Goal: Task Accomplishment & Management: Use online tool/utility

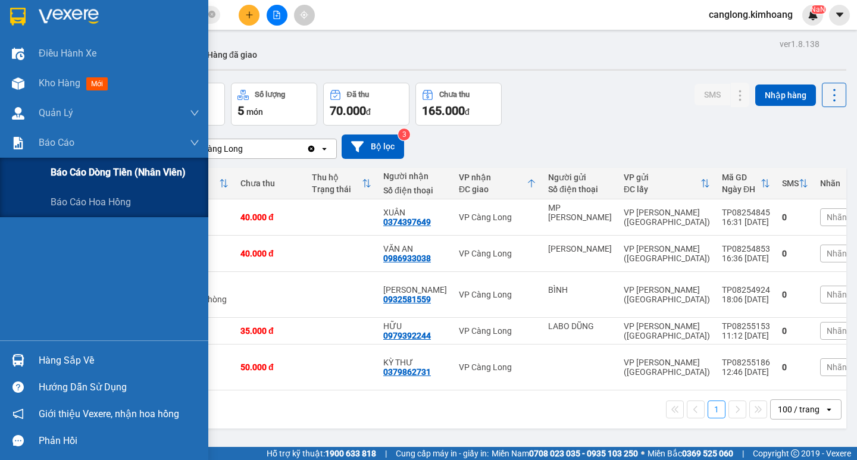
click at [64, 175] on span "Báo cáo dòng tiền (nhân viên)" at bounding box center [118, 172] width 135 height 15
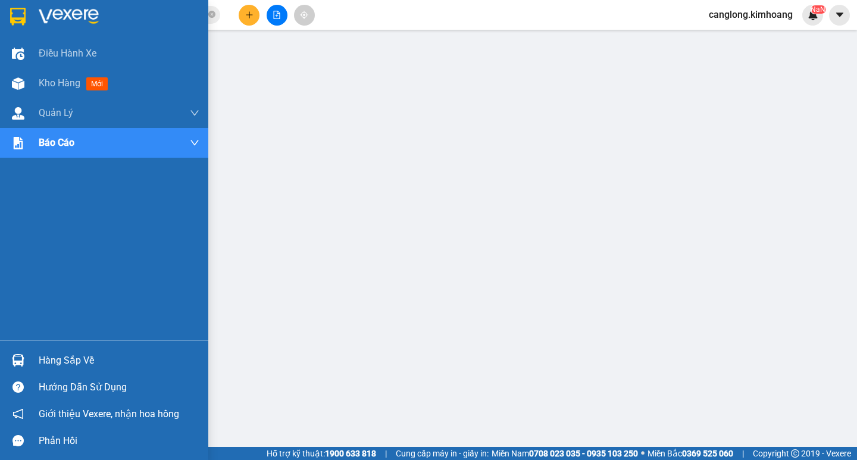
click at [48, 365] on div "Hàng sắp về" at bounding box center [119, 361] width 161 height 18
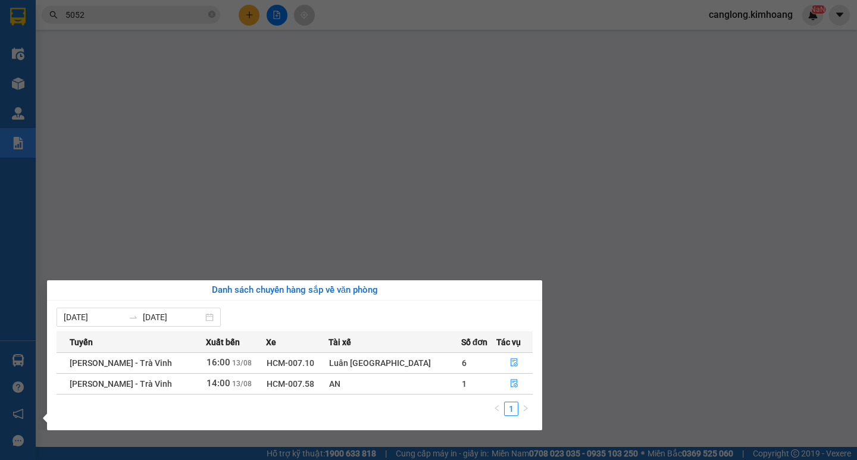
click at [7, 265] on div "Điều hành xe Kho hàng mới Quản [PERSON_NAME] lý chuyến Quản lý khách hàng mới B…" at bounding box center [18, 230] width 36 height 460
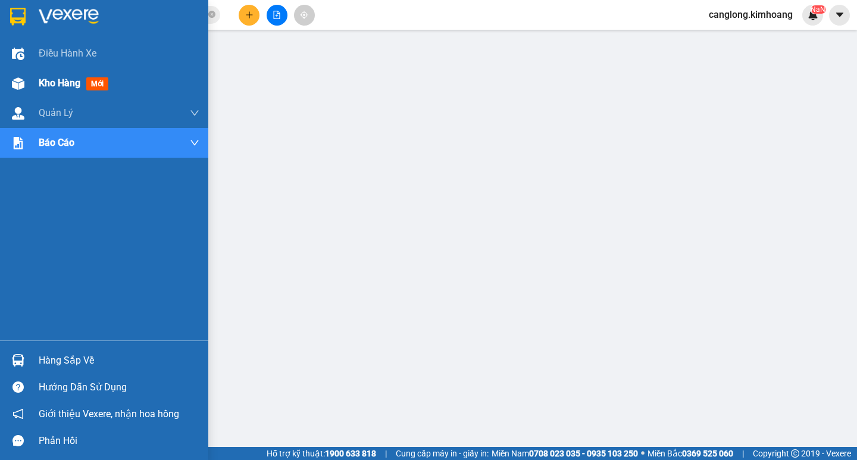
click at [45, 92] on div "Kho hàng mới" at bounding box center [119, 83] width 161 height 30
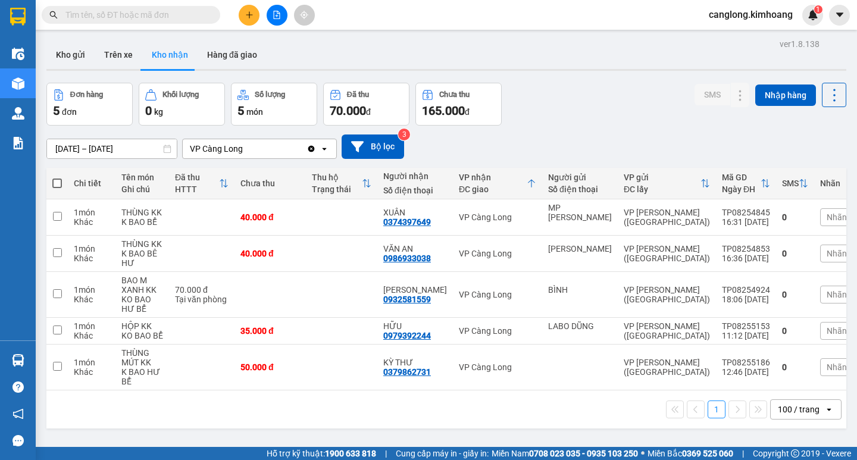
click at [70, 355] on td "1 món Khác" at bounding box center [92, 367] width 48 height 46
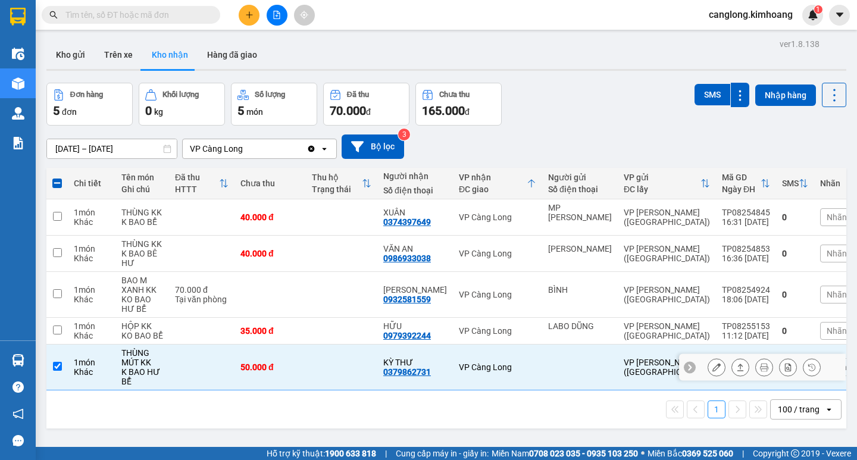
click at [50, 356] on td at bounding box center [56, 367] width 21 height 46
checkbox input "false"
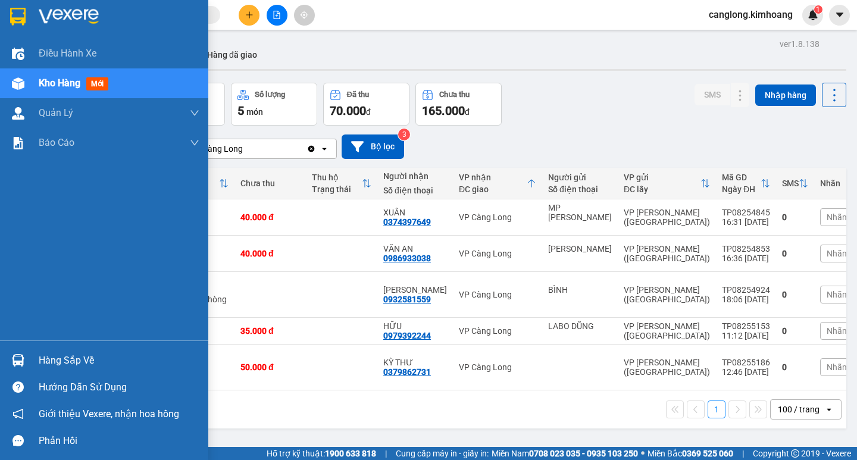
click at [18, 355] on img at bounding box center [18, 360] width 12 height 12
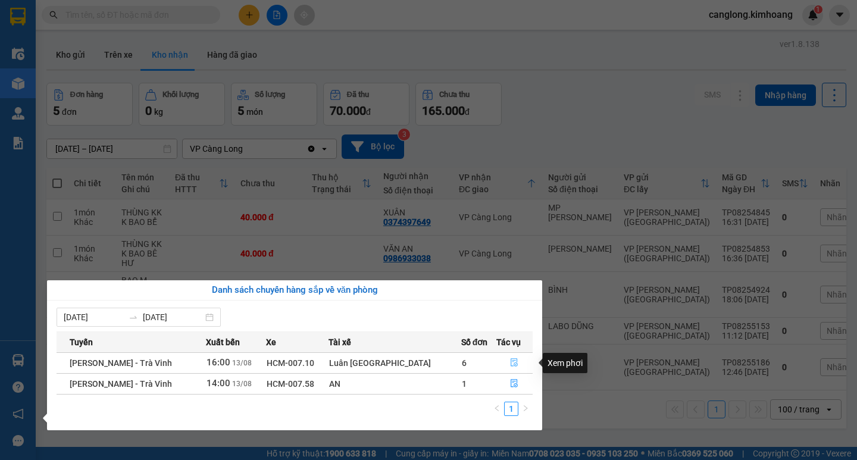
click at [510, 361] on icon "file-done" at bounding box center [514, 362] width 8 height 8
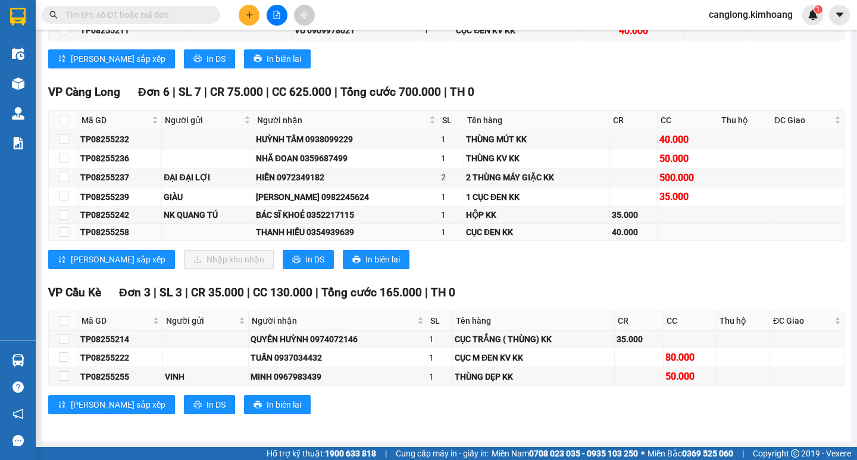
scroll to position [1398, 0]
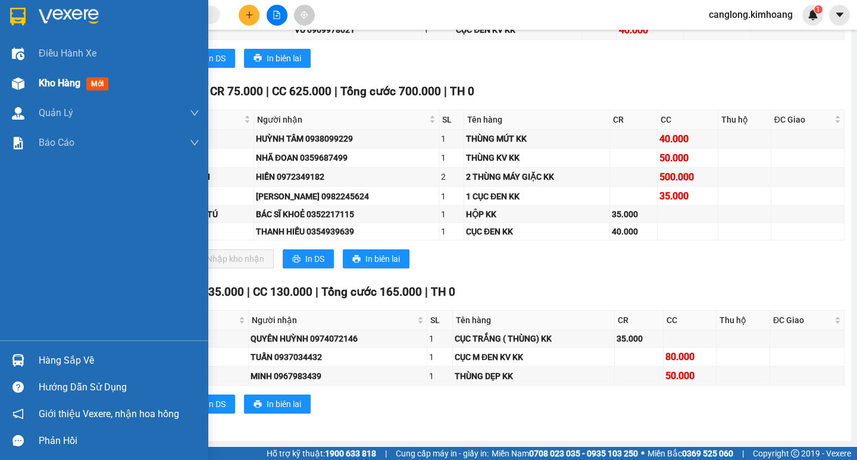
click at [18, 80] on img at bounding box center [18, 83] width 12 height 12
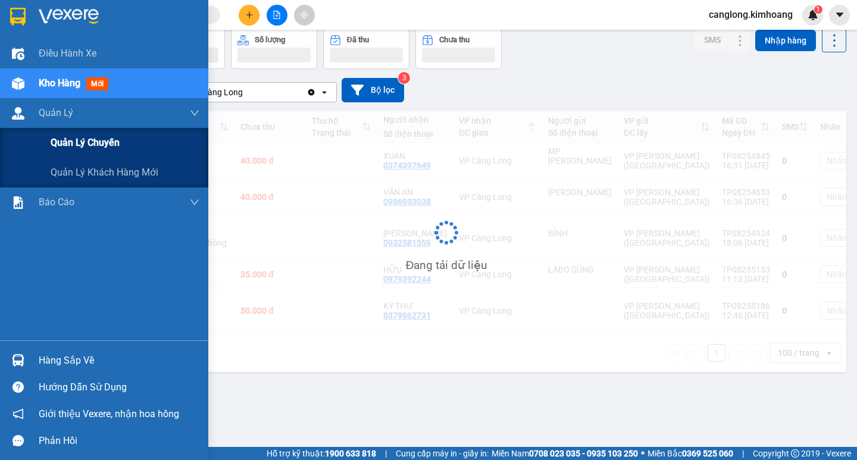
scroll to position [55, 0]
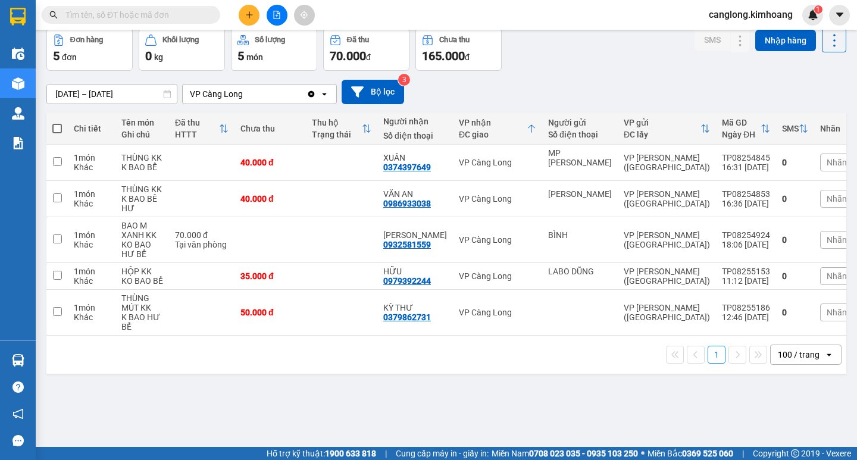
click at [119, 14] on input "text" at bounding box center [135, 14] width 140 height 13
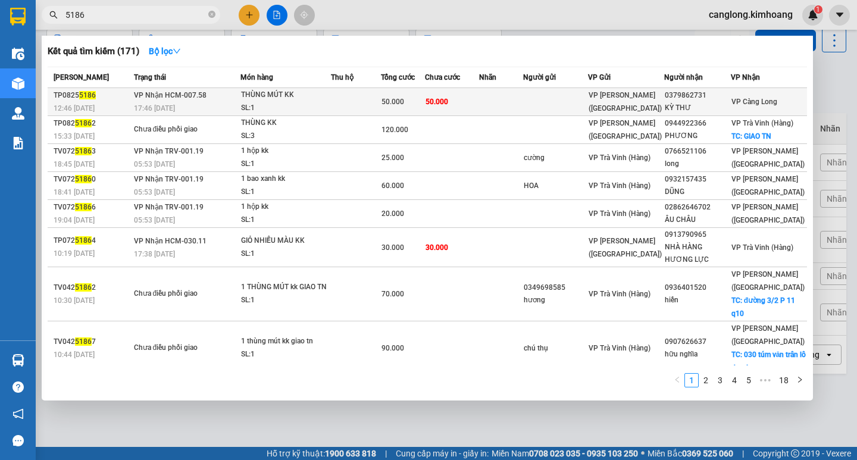
type input "5186"
click at [198, 96] on span "VP Nhận HCM-007.58" at bounding box center [170, 95] width 73 height 8
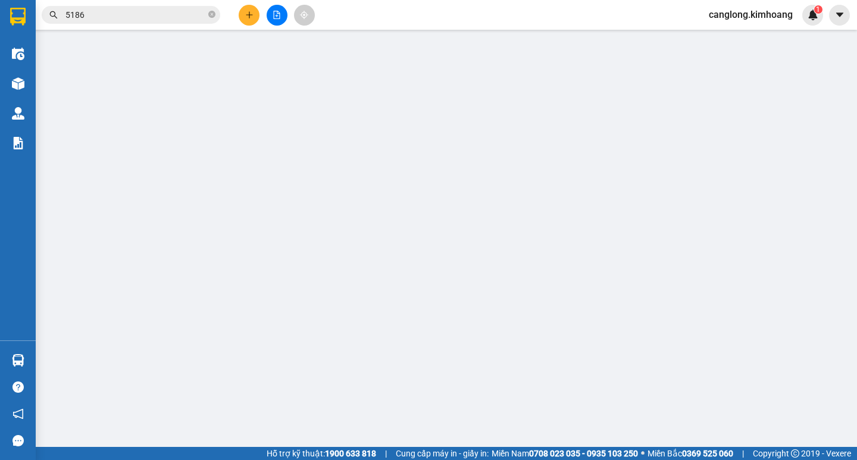
type input "0379862731"
type input "KỲ THƯ"
type input "50.000"
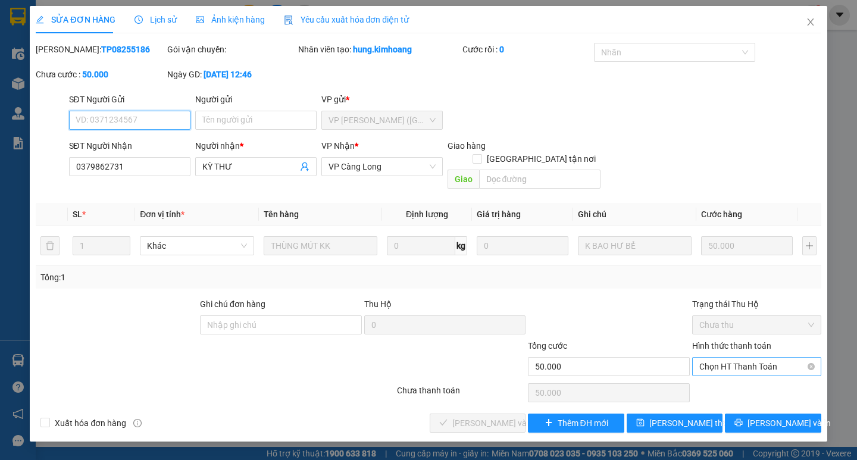
click at [719, 358] on span "Chọn HT Thanh Toán" at bounding box center [756, 367] width 115 height 18
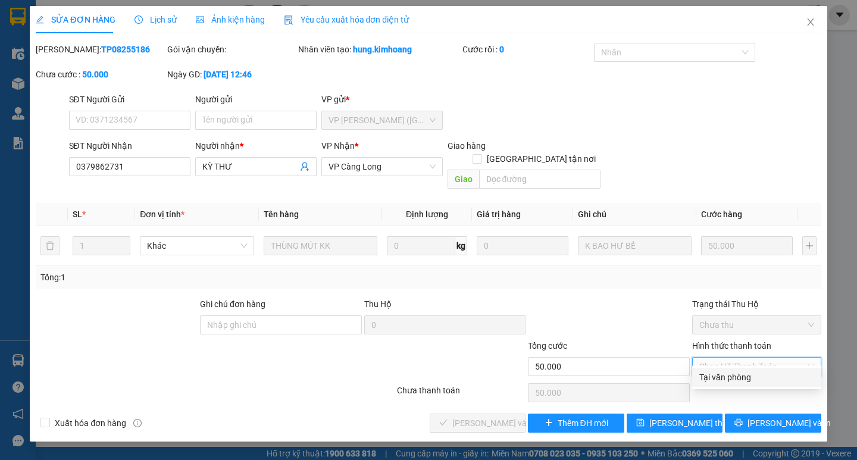
click at [676, 374] on div "Total Paid Fee 0 Total UnPaid Fee 50.000 Cash Collection Total Fee Mã ĐH: TP082…" at bounding box center [428, 238] width 785 height 390
click at [722, 377] on div "Tại văn phòng" at bounding box center [756, 377] width 115 height 13
type input "0"
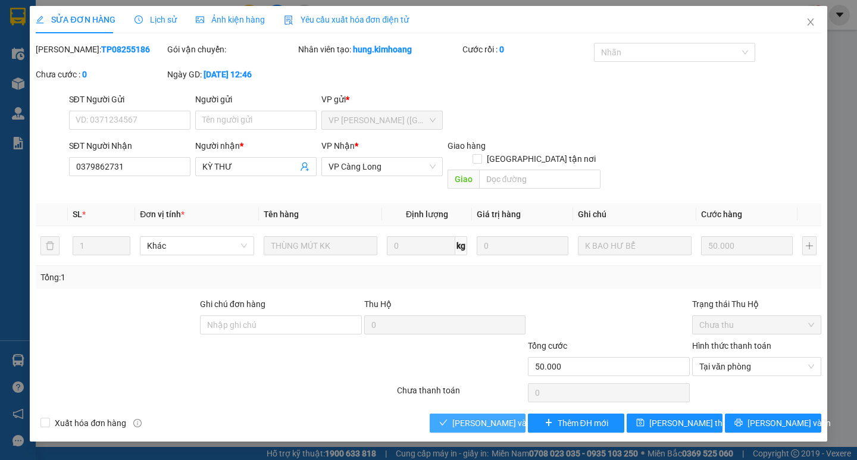
click at [472, 416] on span "Lưu và Giao hàng" at bounding box center [509, 422] width 114 height 13
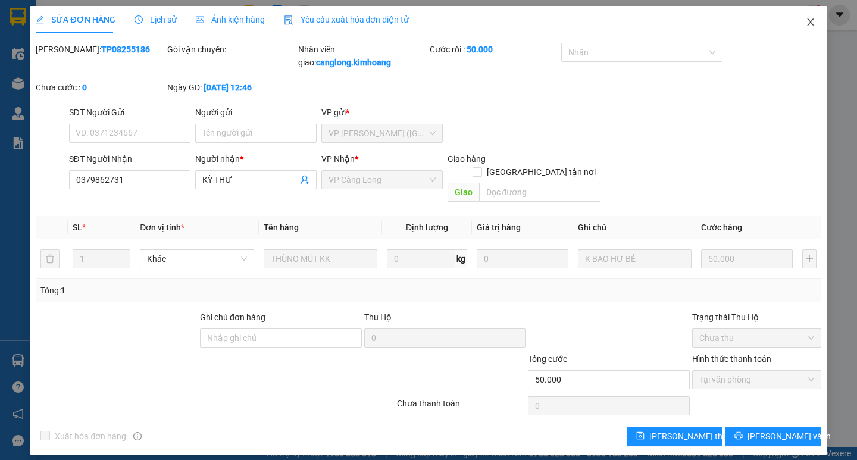
click at [810, 19] on icon "close" at bounding box center [811, 22] width 10 height 10
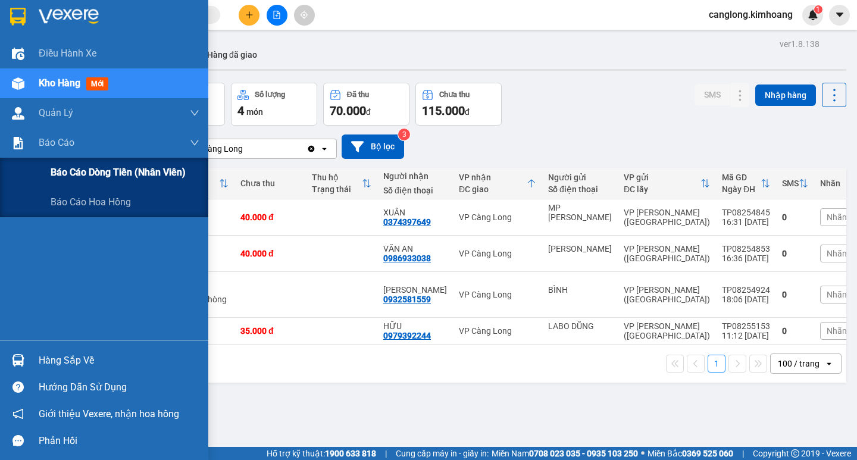
click at [51, 171] on span "Báo cáo dòng tiền (nhân viên)" at bounding box center [118, 172] width 135 height 15
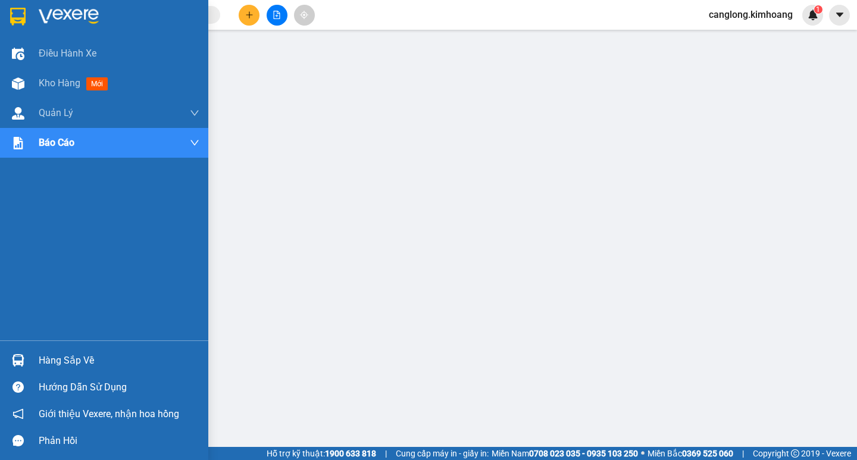
click at [68, 341] on div "Hàng sắp về Hướng dẫn sử dụng Giới thiệu Vexere, nhận hoa hồng Phản hồi" at bounding box center [104, 397] width 208 height 114
drag, startPoint x: 79, startPoint y: 364, endPoint x: 87, endPoint y: 364, distance: 8.3
click at [82, 362] on div "Hàng sắp về" at bounding box center [119, 361] width 161 height 18
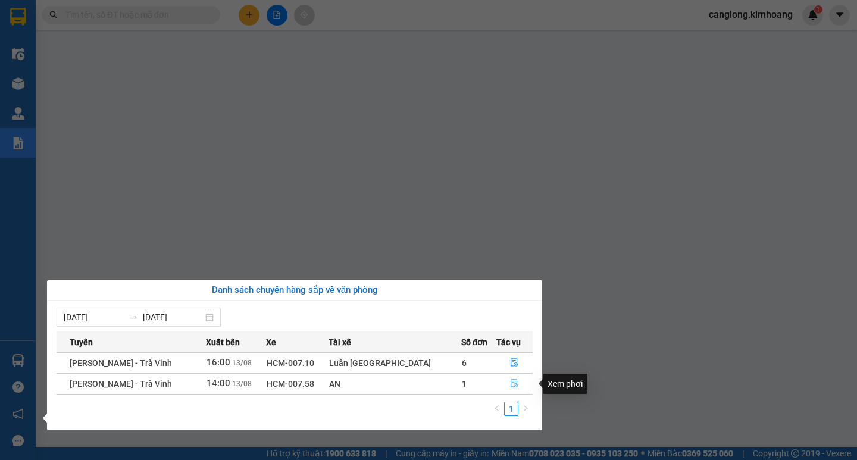
click at [511, 381] on icon "file-done" at bounding box center [514, 384] width 7 height 8
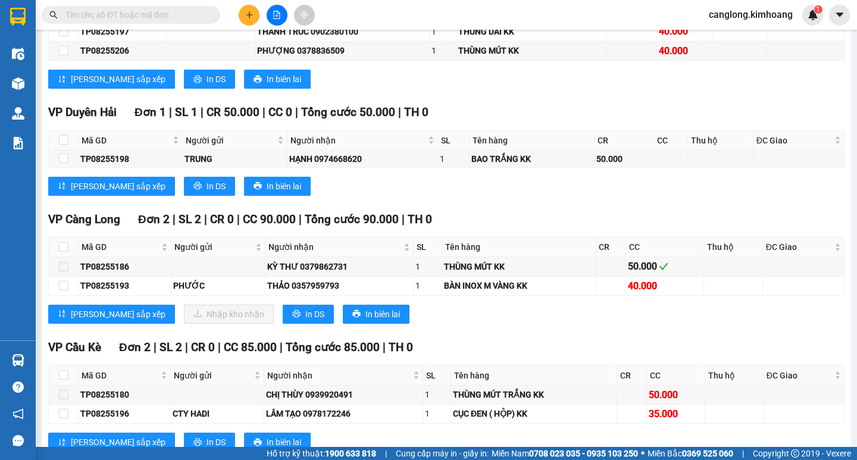
scroll to position [952, 0]
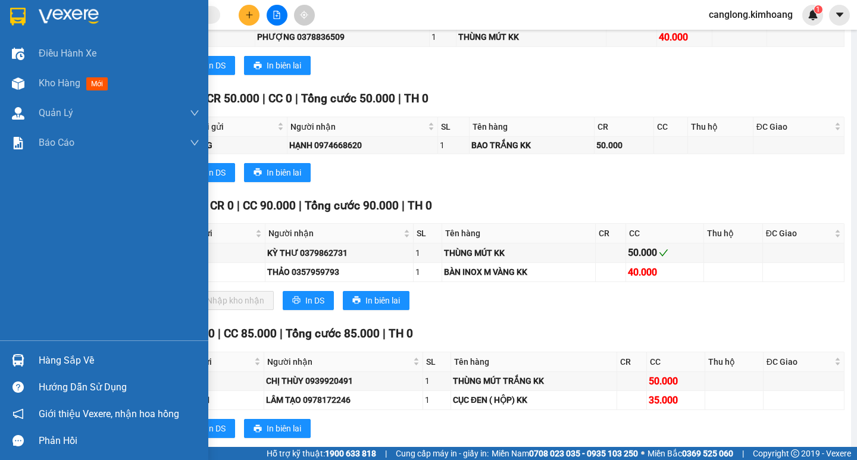
click at [30, 358] on div "Hàng sắp về" at bounding box center [104, 360] width 208 height 27
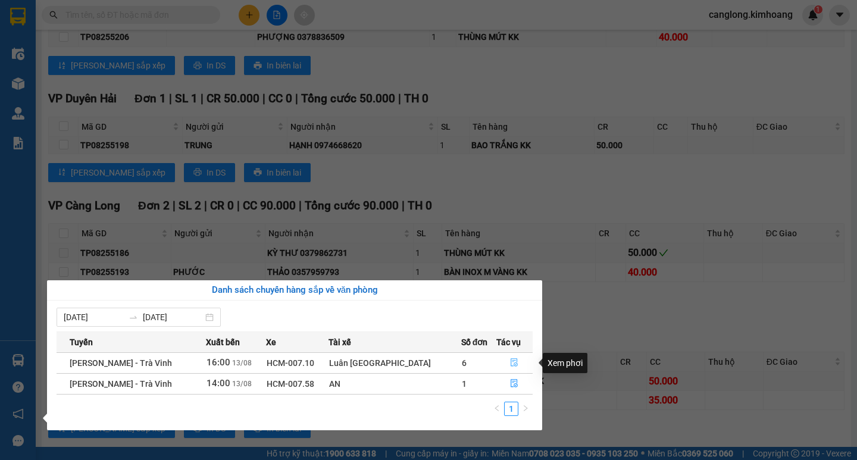
click at [501, 356] on button "button" at bounding box center [515, 362] width 36 height 19
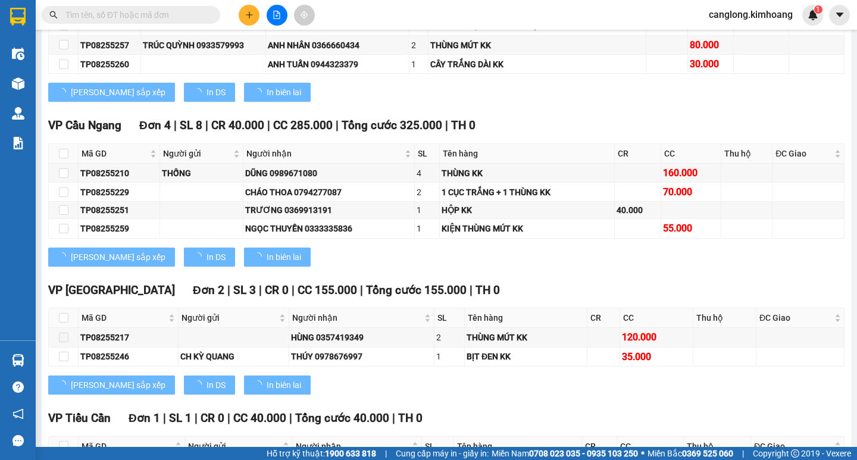
scroll to position [1273, 0]
